Goal: Transaction & Acquisition: Book appointment/travel/reservation

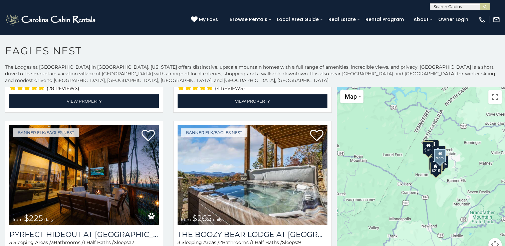
scroll to position [1135, 0]
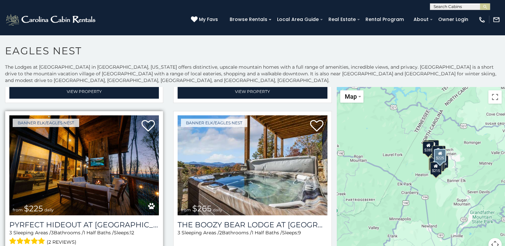
click at [124, 181] on img at bounding box center [84, 166] width 150 height 100
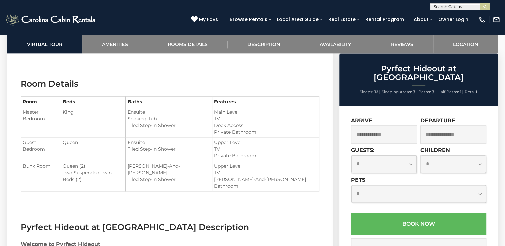
scroll to position [768, 0]
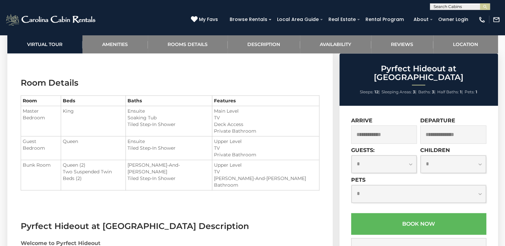
click at [372, 126] on input "text" at bounding box center [384, 135] width 66 height 18
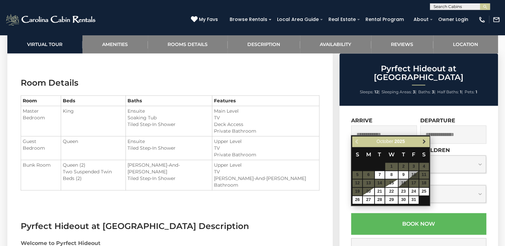
click at [423, 139] on span "Next" at bounding box center [424, 141] width 5 height 5
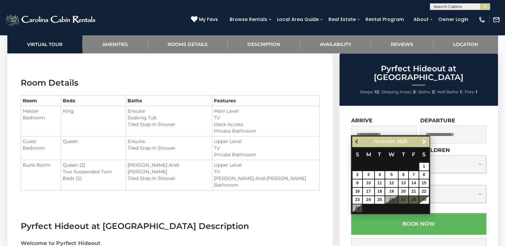
click at [356, 142] on span "Previous" at bounding box center [357, 141] width 5 height 5
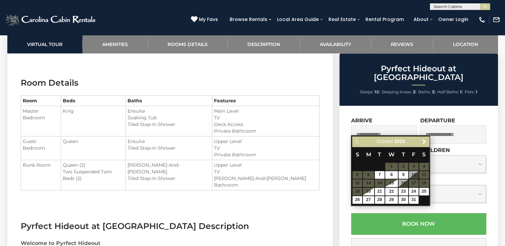
click at [415, 183] on table "S M T W T F S 1 2 3 4 5 6 7 8 9 10 11 12 13 14 15 16 17 18 19 20 21 22 23 24 25…" at bounding box center [390, 175] width 77 height 57
click at [424, 140] on span "Next" at bounding box center [424, 141] width 5 height 5
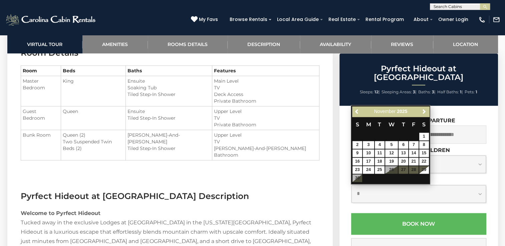
scroll to position [735, 0]
